Goal: Information Seeking & Learning: Learn about a topic

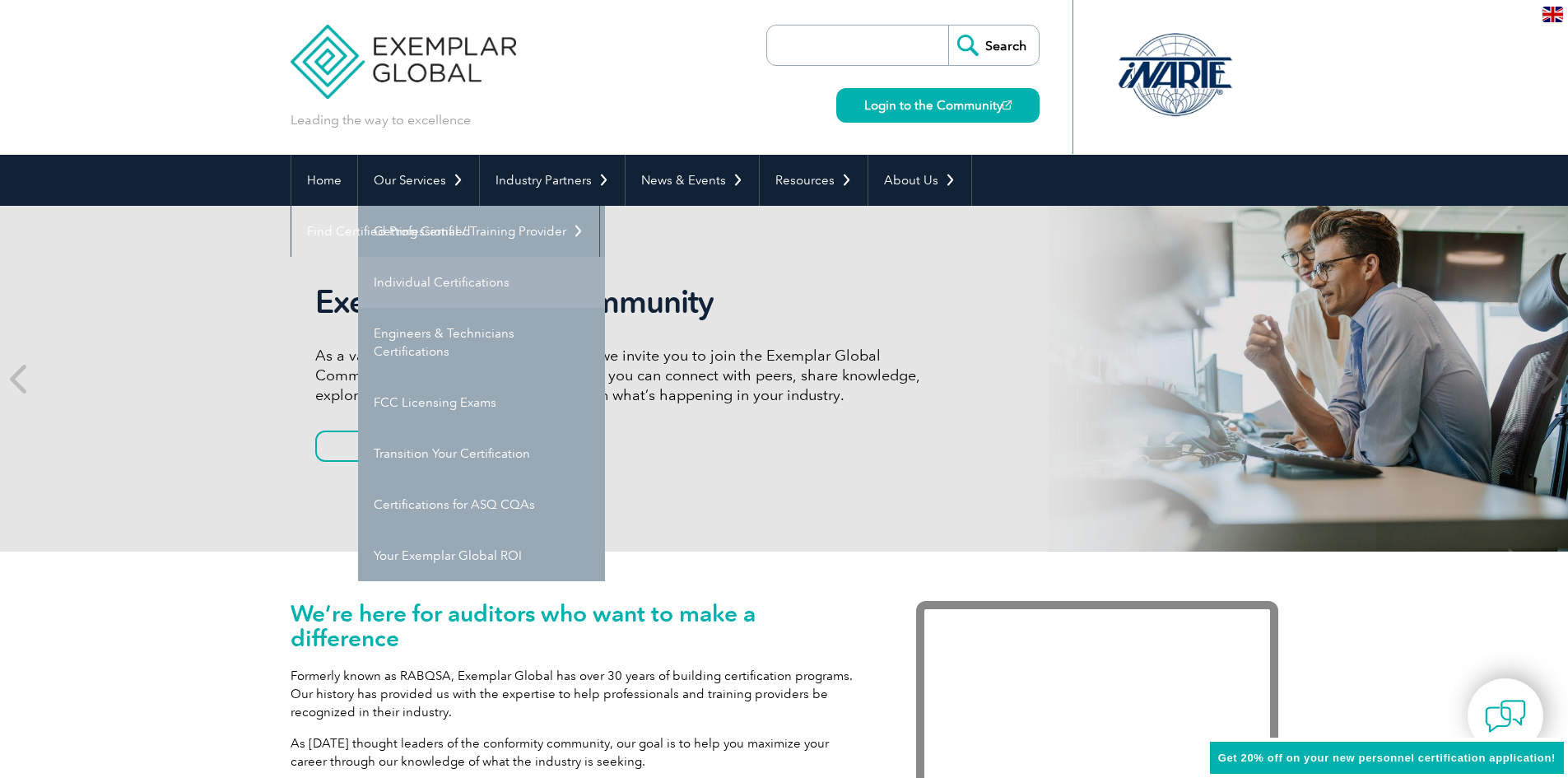
click at [425, 278] on link "Individual Certifications" at bounding box center [481, 282] width 247 height 51
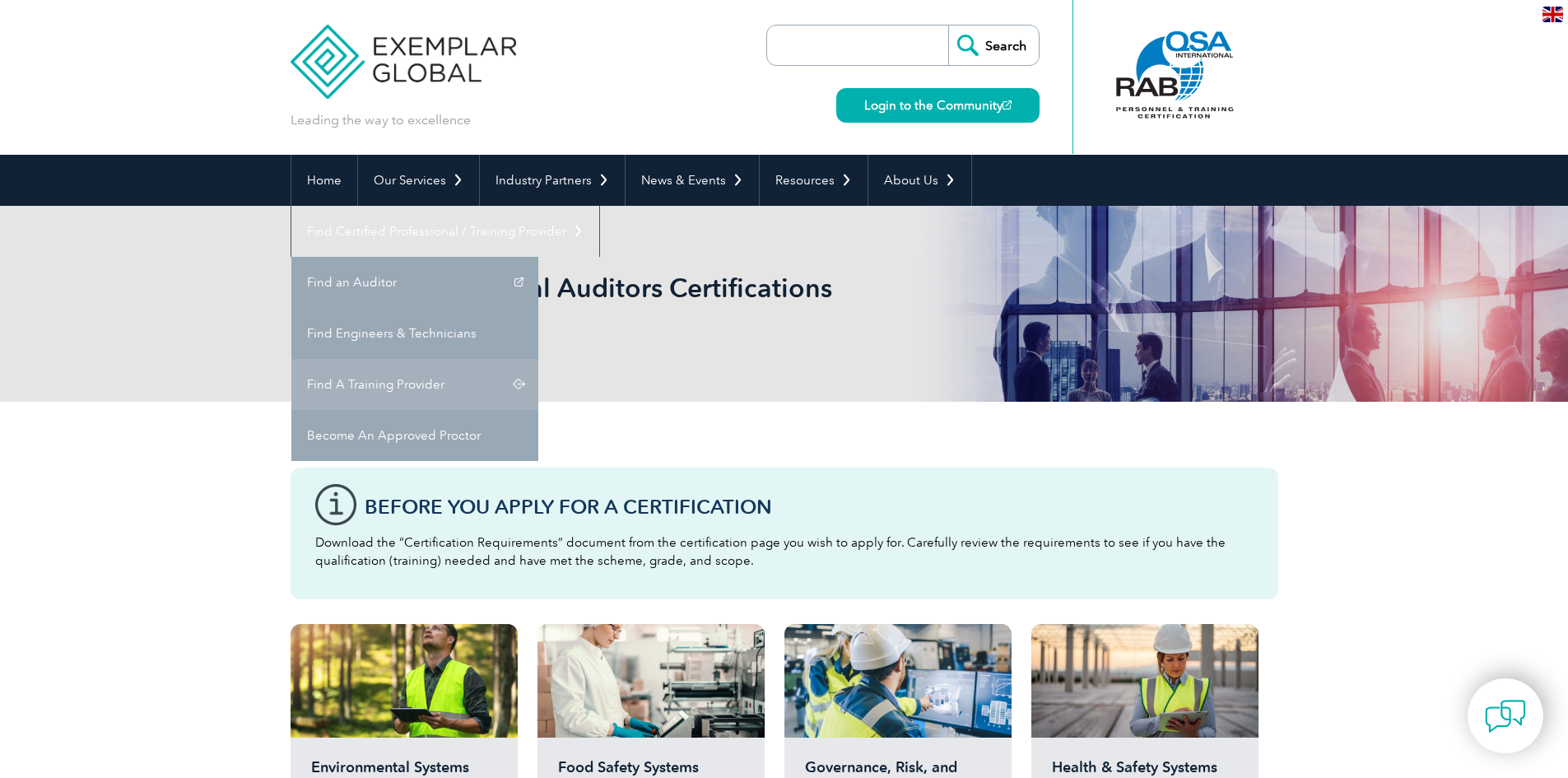
click at [539, 359] on link "Find A Training Provider" at bounding box center [415, 384] width 247 height 51
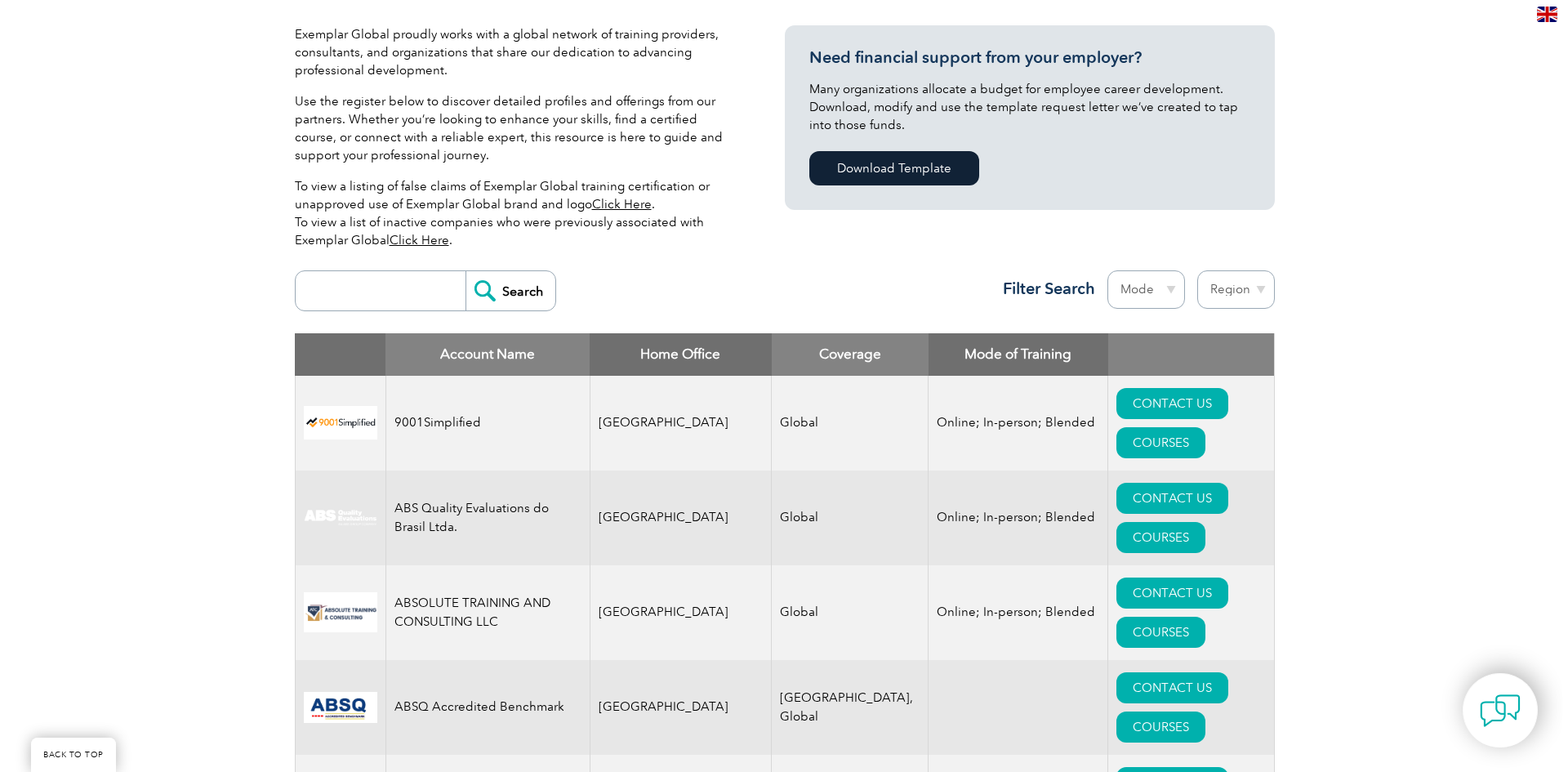
scroll to position [408, 0]
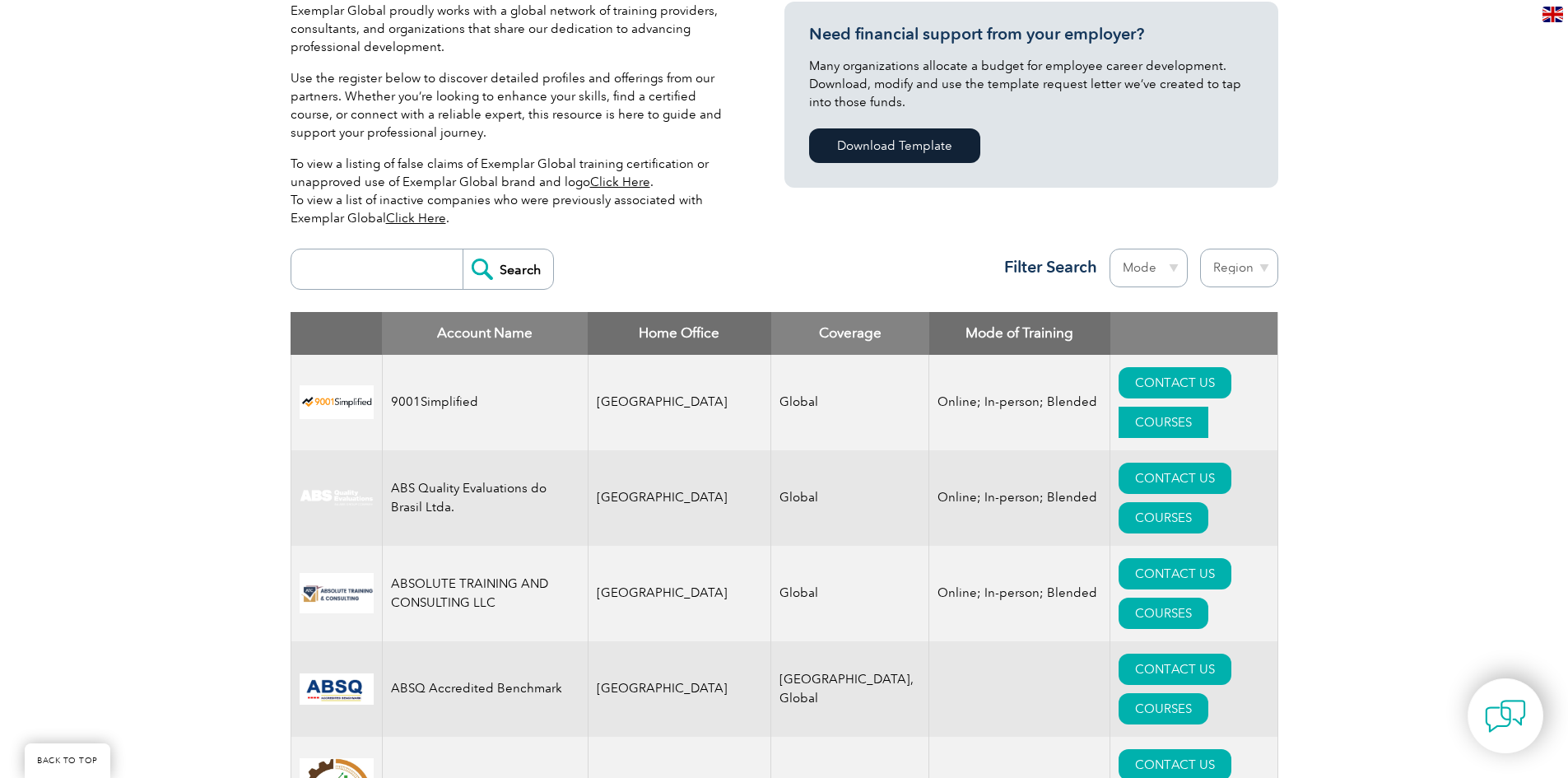
click at [1209, 407] on link "COURSES" at bounding box center [1164, 423] width 90 height 31
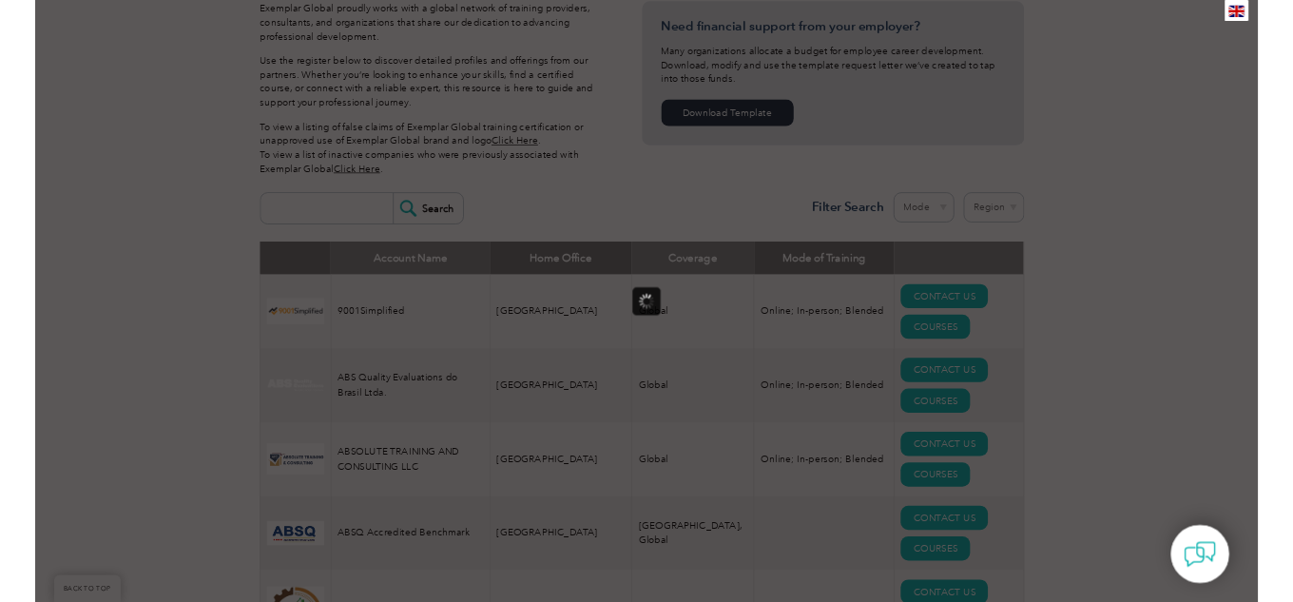
scroll to position [0, 0]
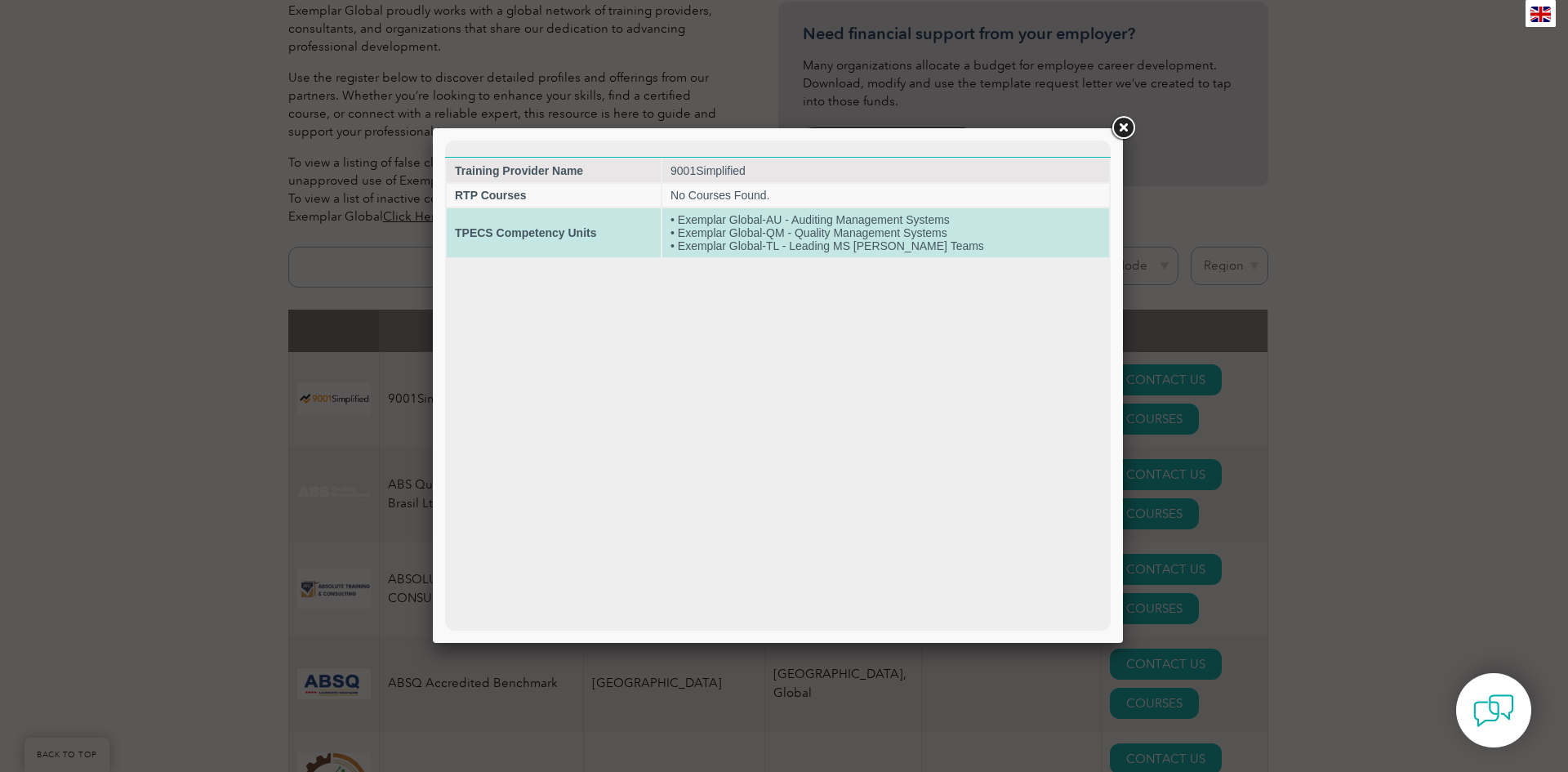
click at [991, 239] on td "• Exemplar Global-AU - Auditing Management Systems • Exemplar Global-QM - Quali…" at bounding box center [886, 232] width 447 height 49
click at [858, 233] on td "• Exemplar Global-AU - Auditing Management Systems • Exemplar Global-QM - Quali…" at bounding box center [886, 232] width 447 height 49
click at [856, 233] on td "• Exemplar Global-AU - Auditing Management Systems • Exemplar Global-QM - Quali…" at bounding box center [886, 232] width 447 height 49
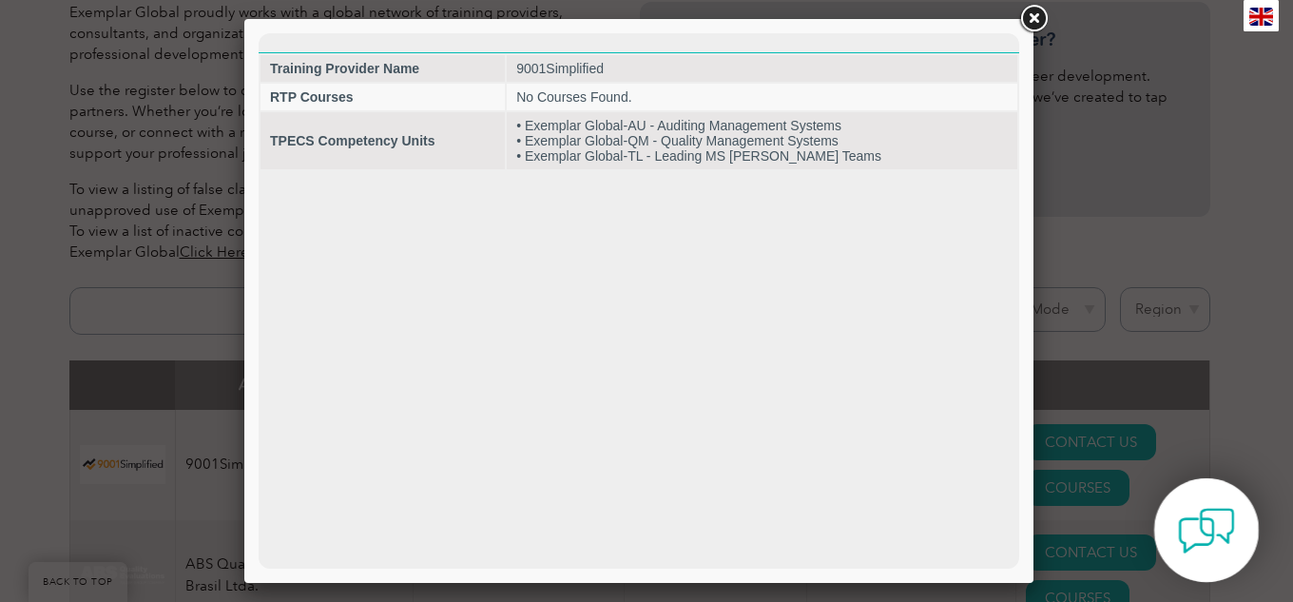
click at [1201, 516] on img at bounding box center [1206, 530] width 57 height 57
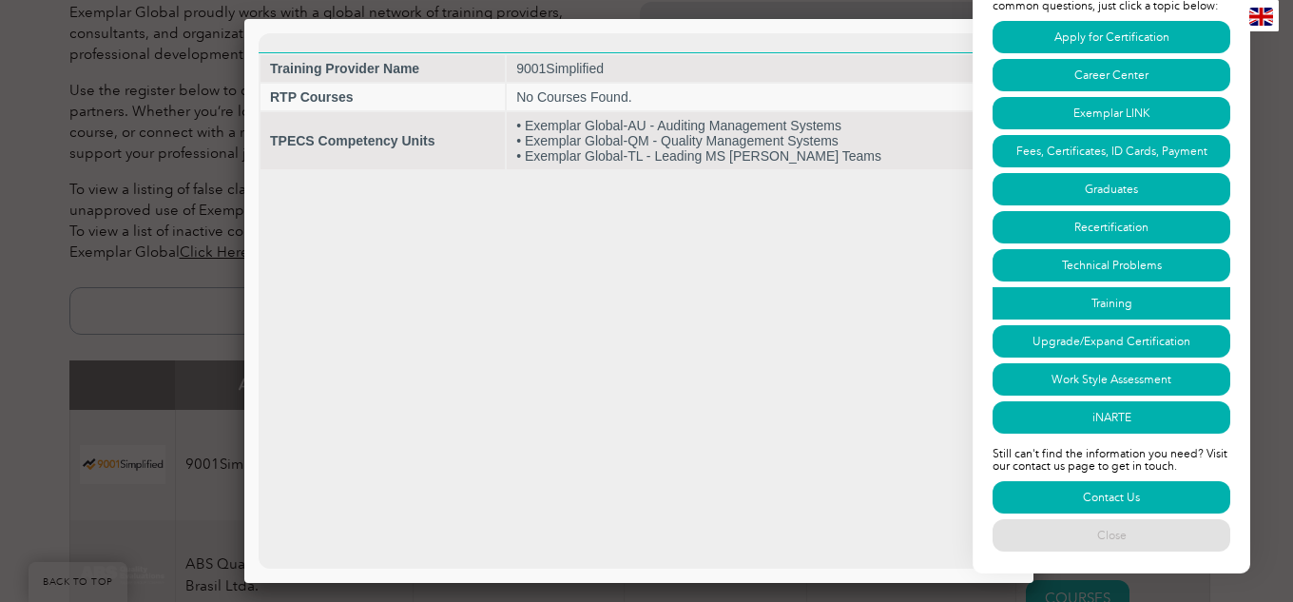
click at [1108, 297] on link "Training" at bounding box center [1112, 303] width 238 height 32
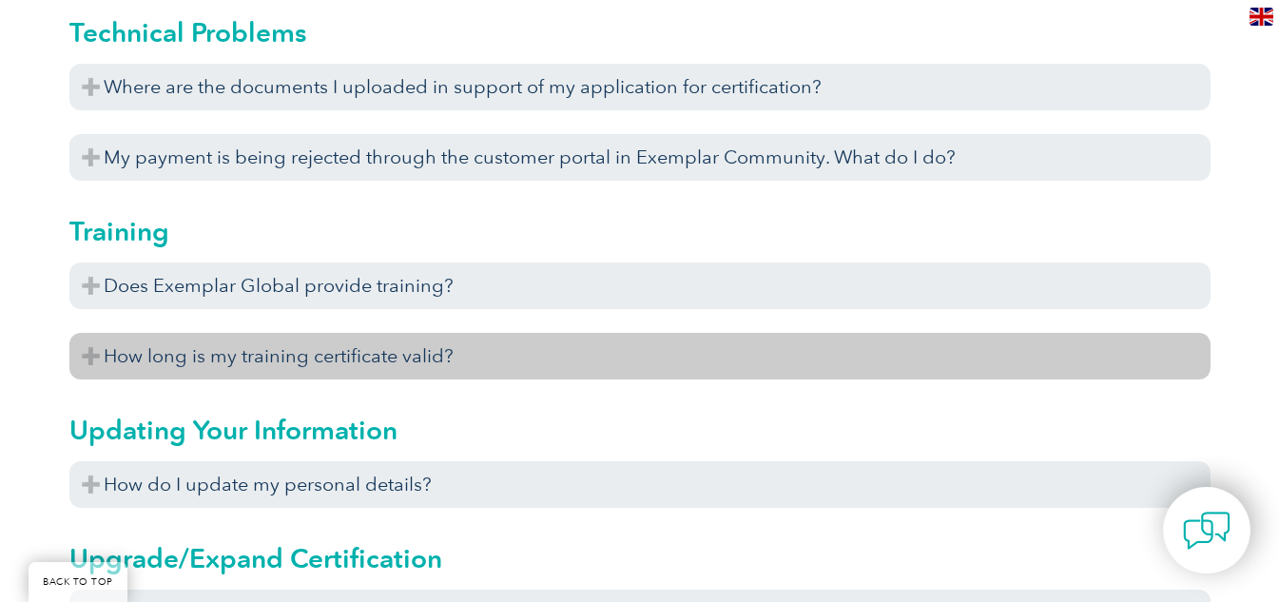
scroll to position [6182, 0]
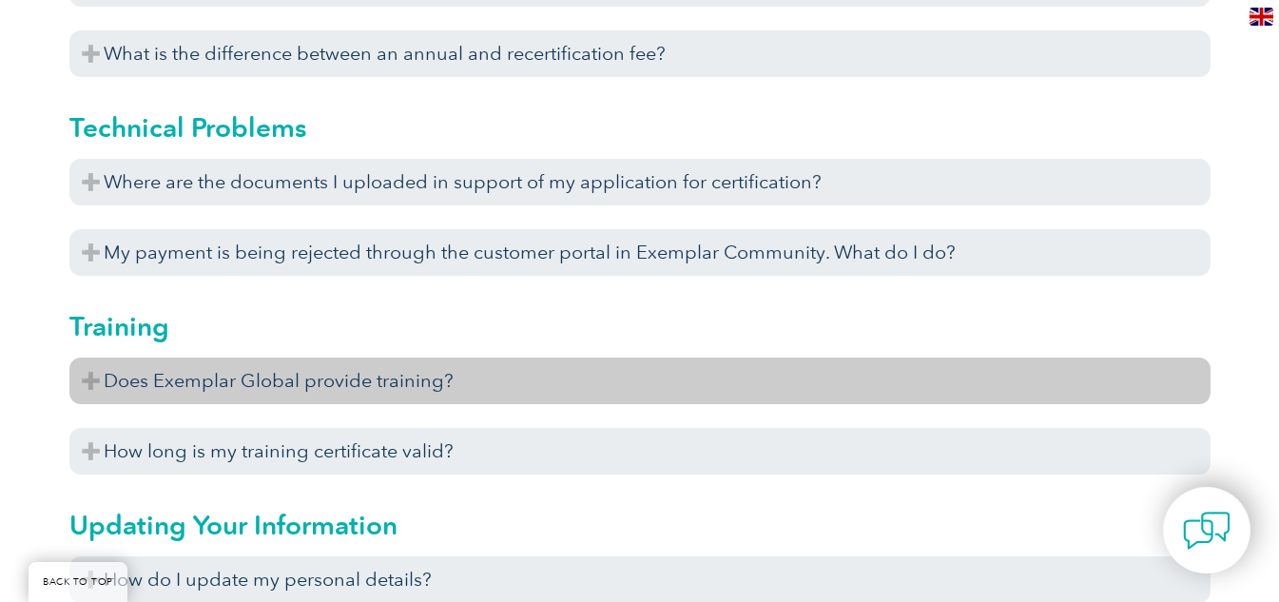
click at [482, 383] on h3 "Does Exemplar Global provide training?" at bounding box center [639, 380] width 1141 height 47
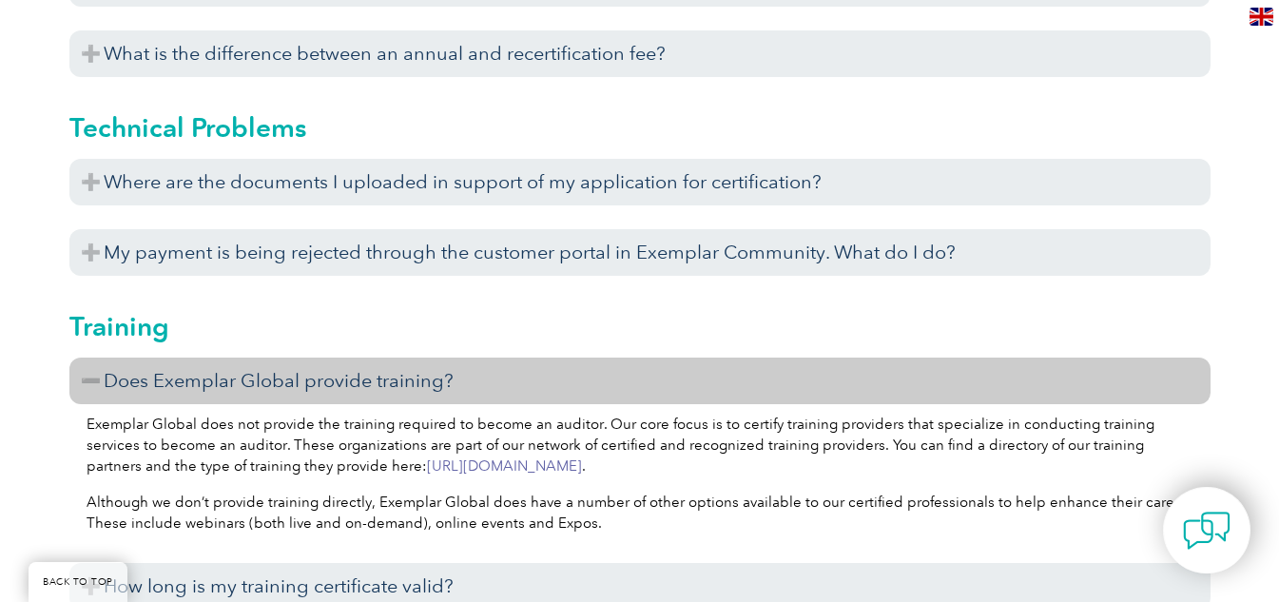
click at [582, 465] on link "https://www.exemplarglobal.org/portal/files/tpsearchregister.php" at bounding box center [504, 465] width 155 height 17
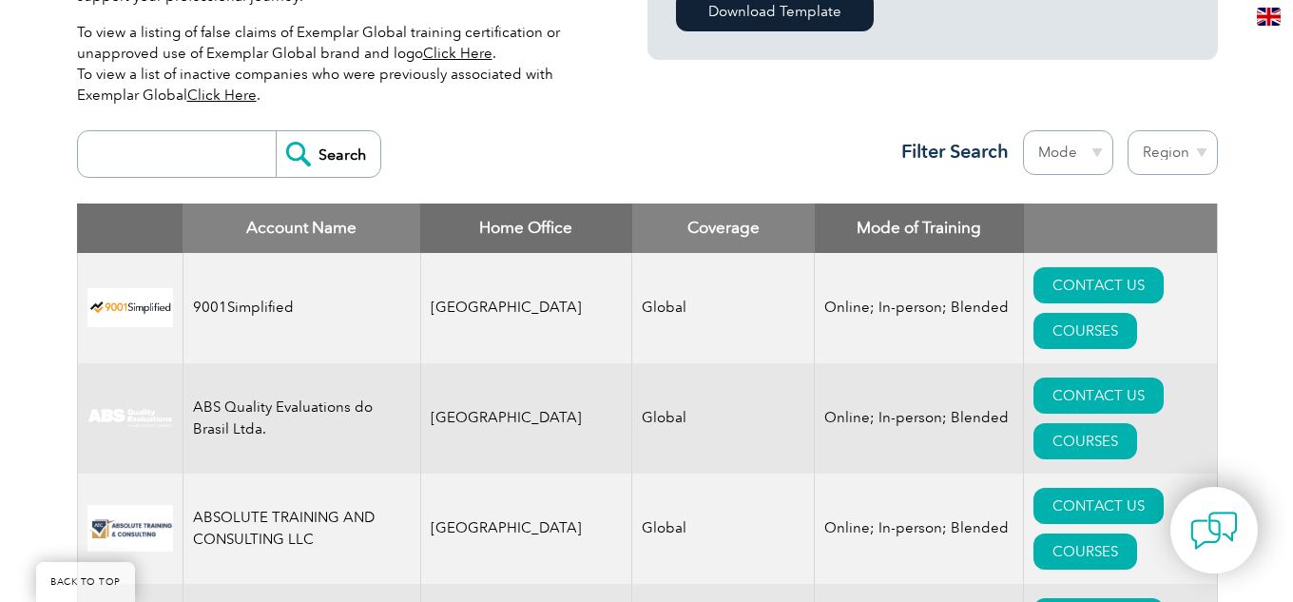
scroll to position [665, 0]
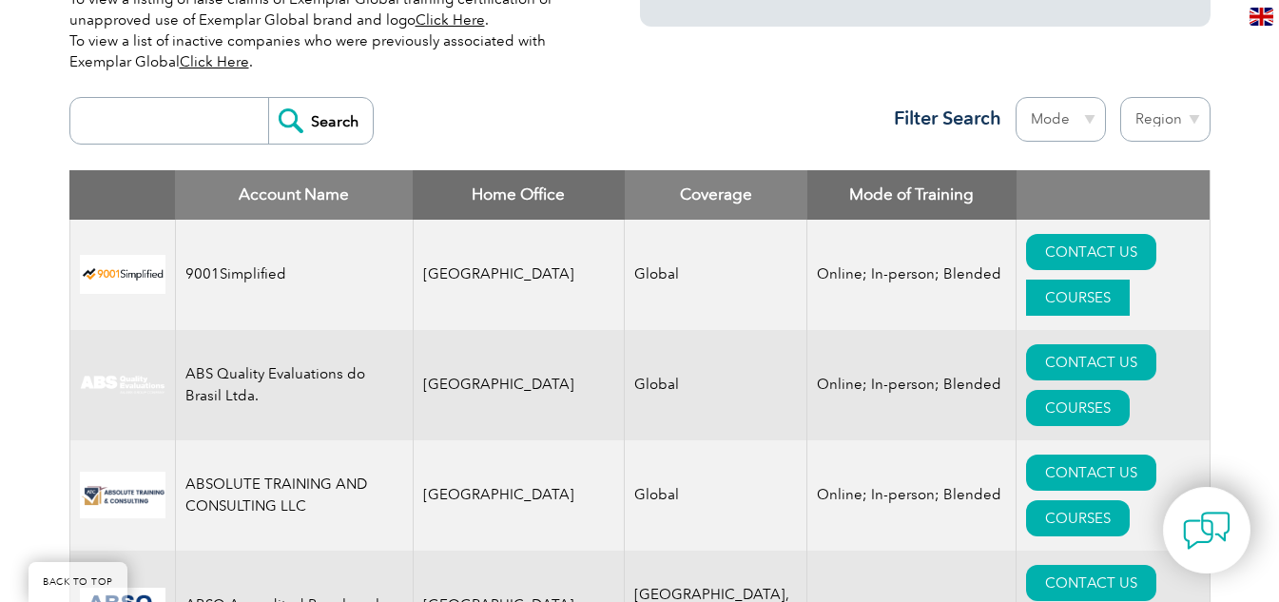
click at [1129, 279] on link "COURSES" at bounding box center [1078, 297] width 104 height 36
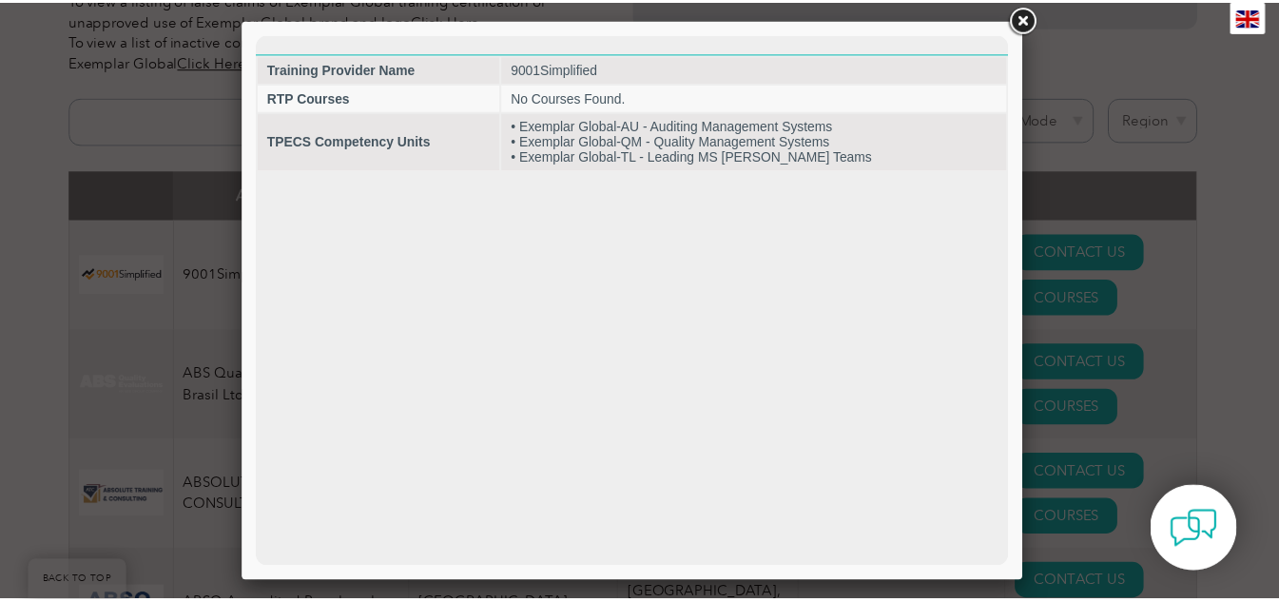
scroll to position [0, 0]
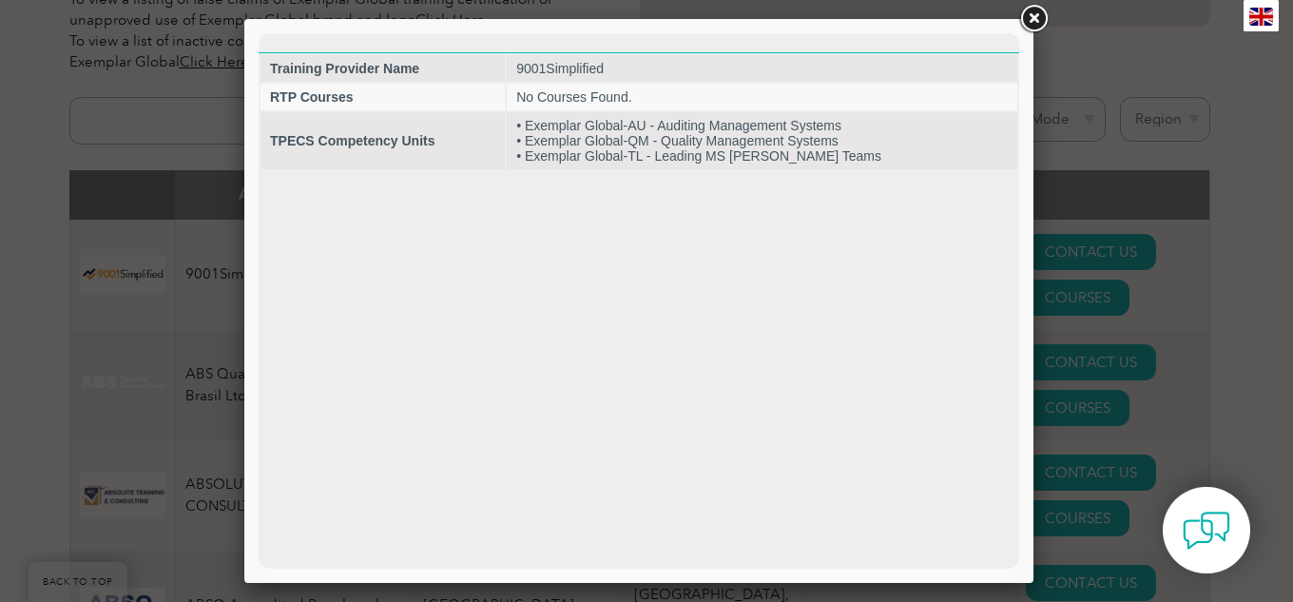
click at [1033, 8] on link at bounding box center [1033, 19] width 34 height 34
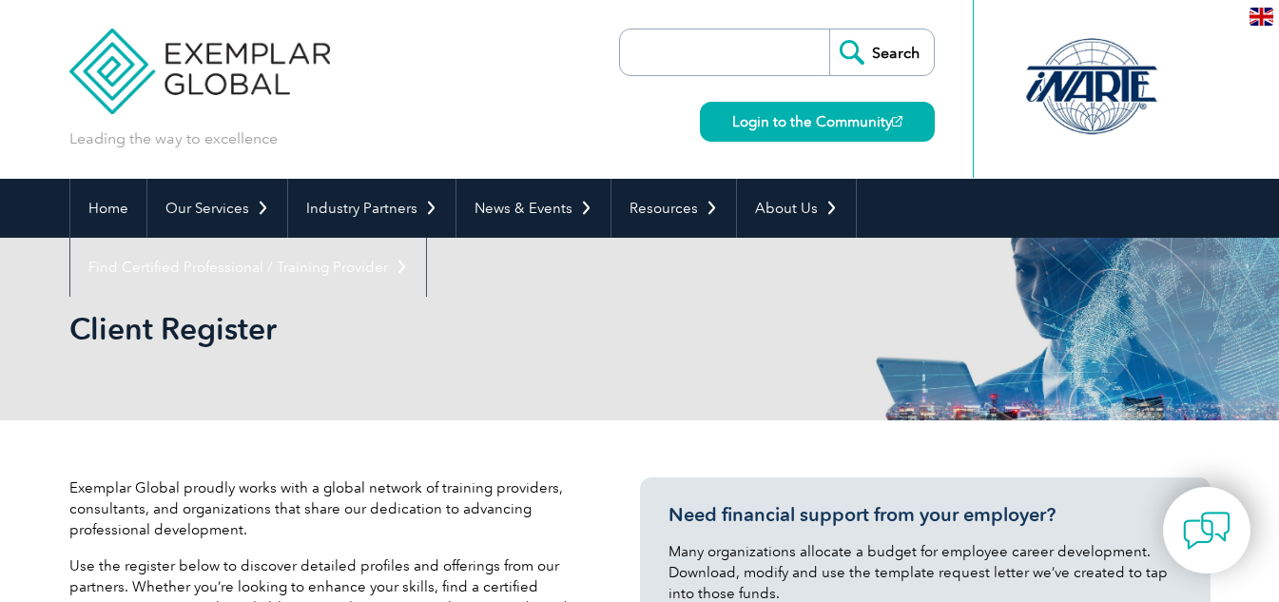
click at [1265, 17] on img at bounding box center [1261, 17] width 24 height 18
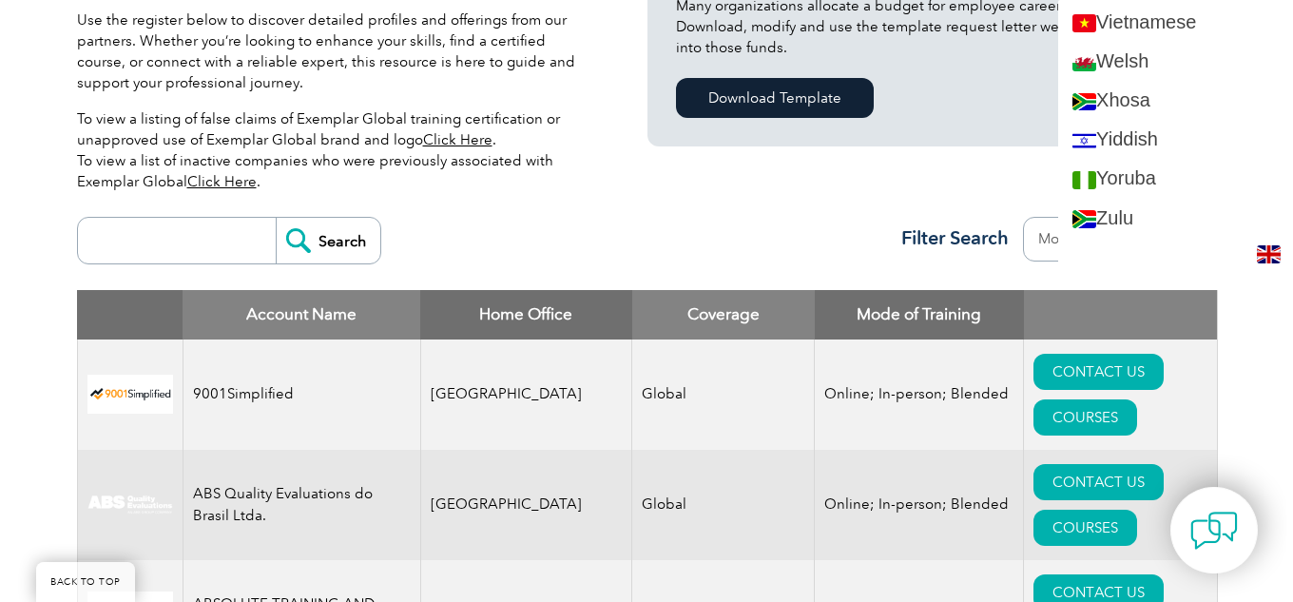
scroll to position [570, 0]
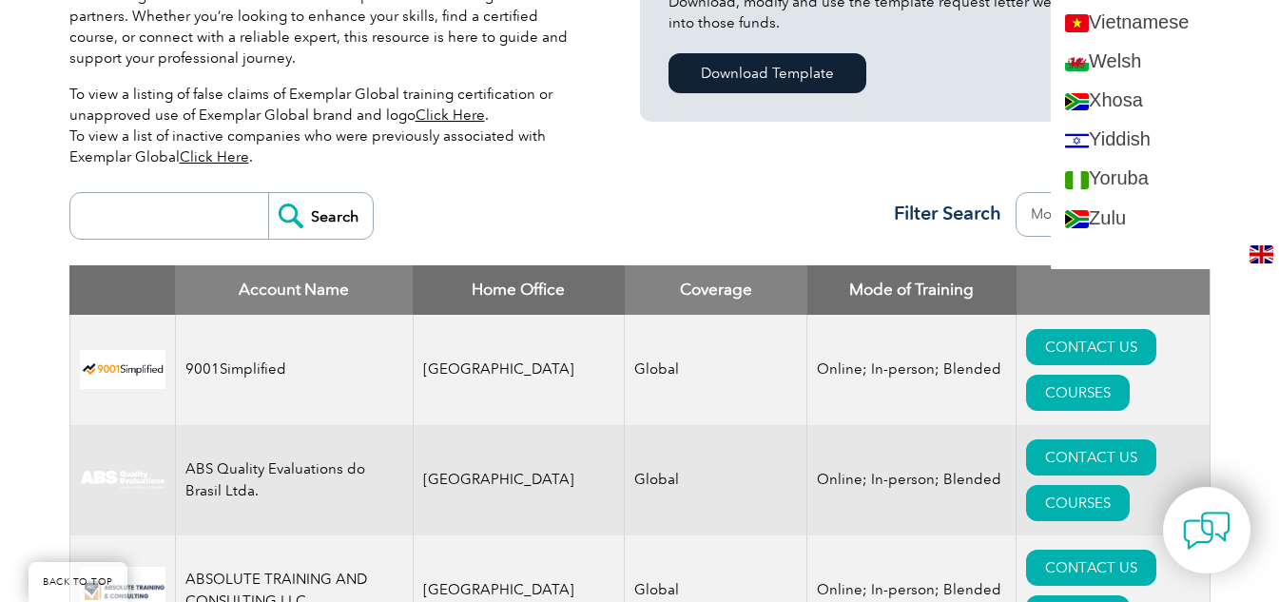
click at [526, 189] on div "Search Region [GEOGRAPHIC_DATA] [GEOGRAPHIC_DATA] [GEOGRAPHIC_DATA] [GEOGRAPHIC…" at bounding box center [639, 224] width 1141 height 83
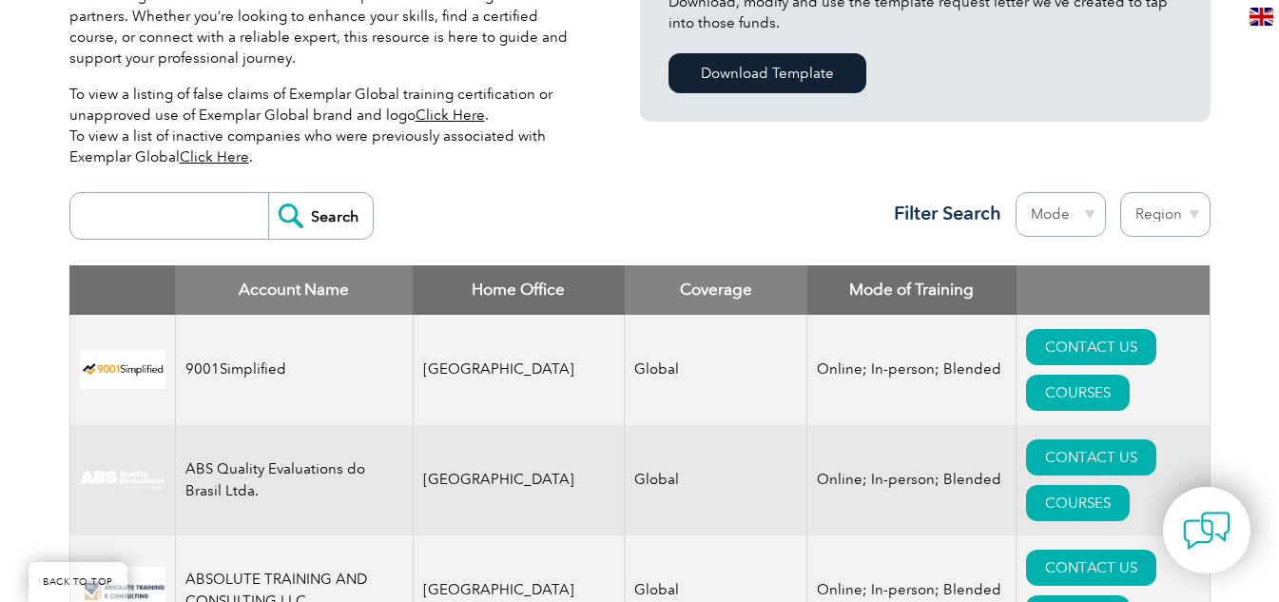
click at [128, 567] on img at bounding box center [123, 590] width 86 height 47
click at [284, 535] on td "ABSOLUTE TRAINING AND CONSULTING LLC" at bounding box center [294, 590] width 238 height 110
click at [1121, 595] on link "COURSES" at bounding box center [1078, 613] width 104 height 36
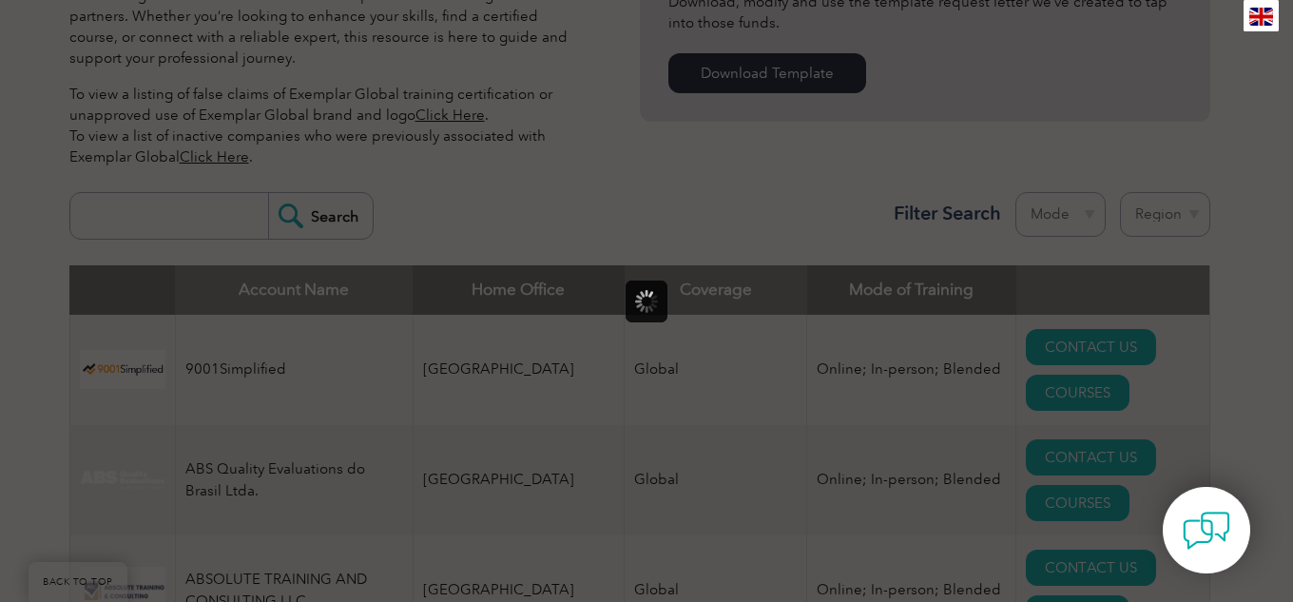
scroll to position [0, 0]
